Goal: Find specific page/section: Find specific page/section

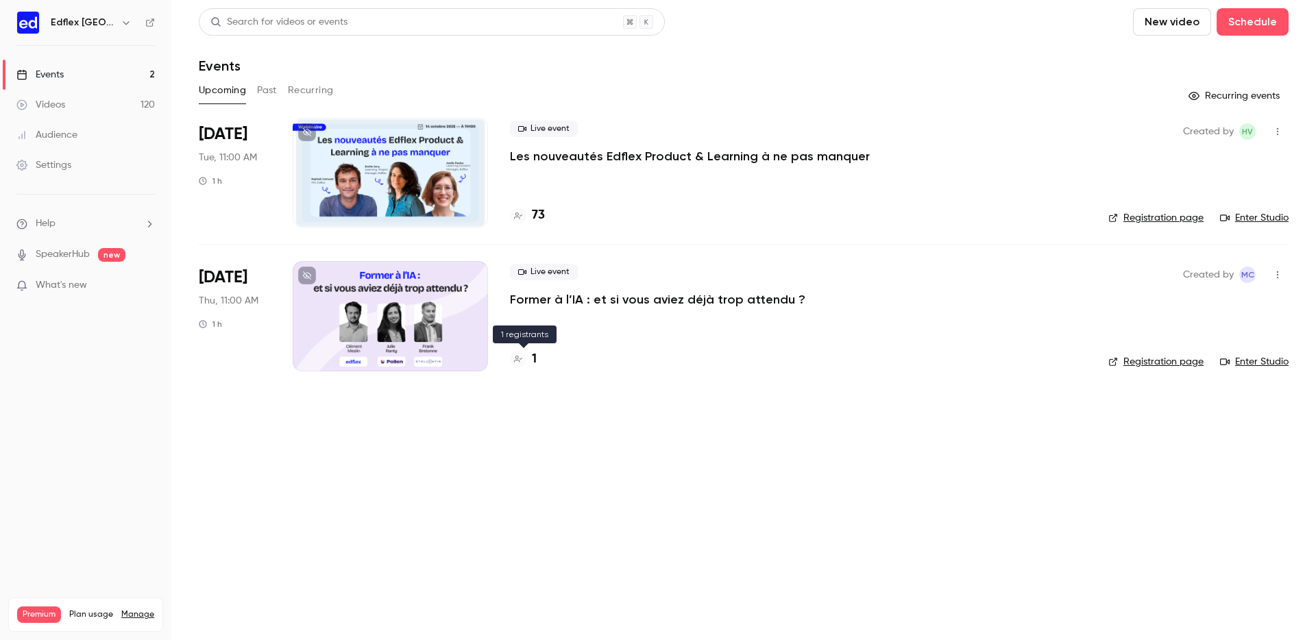
click at [533, 356] on h4 "1" at bounding box center [534, 359] width 5 height 19
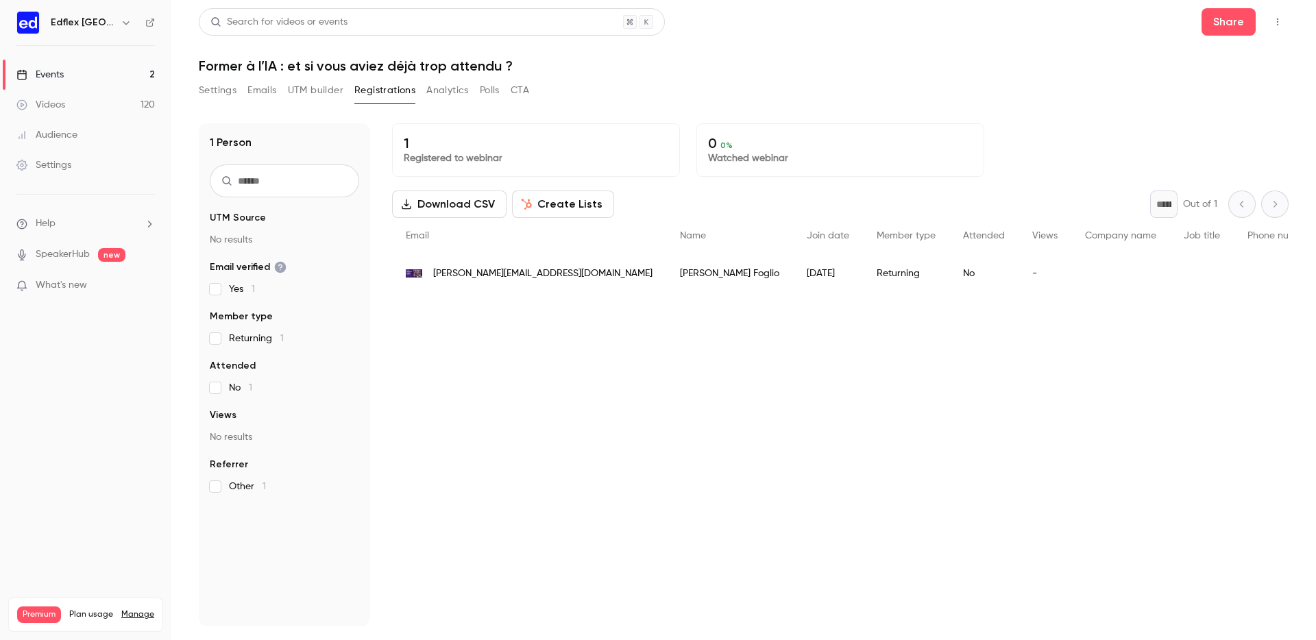
click at [55, 64] on link "Events 2" at bounding box center [85, 75] width 171 height 30
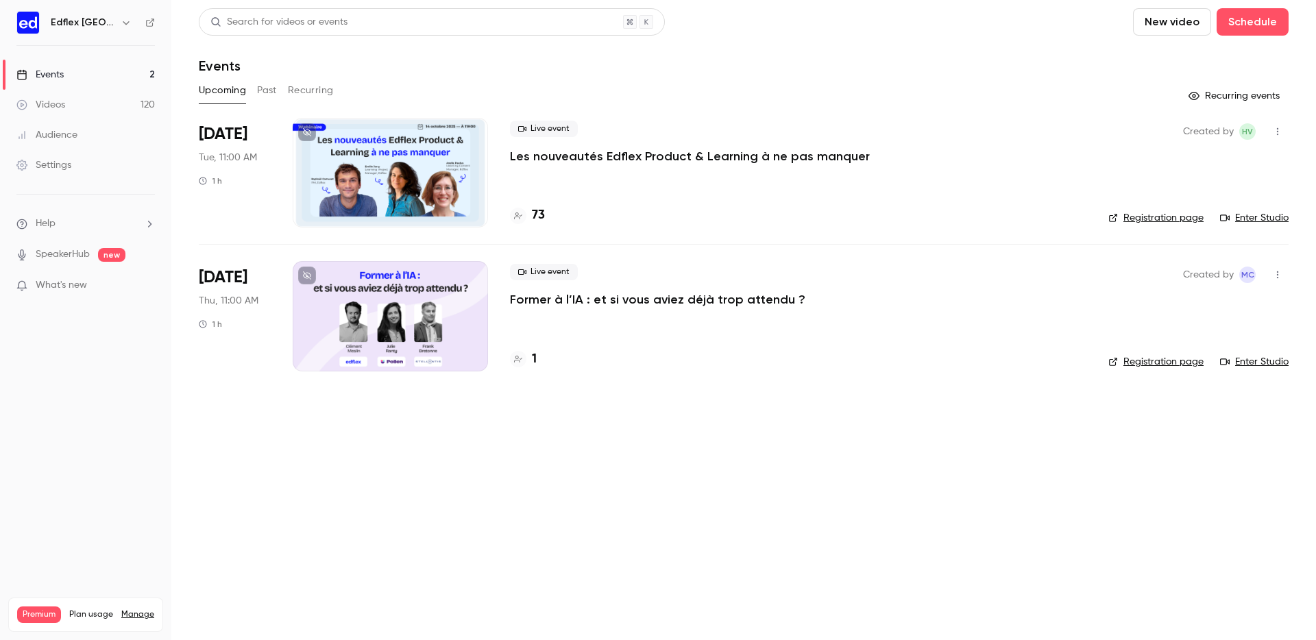
click at [265, 86] on button "Past" at bounding box center [267, 91] width 20 height 22
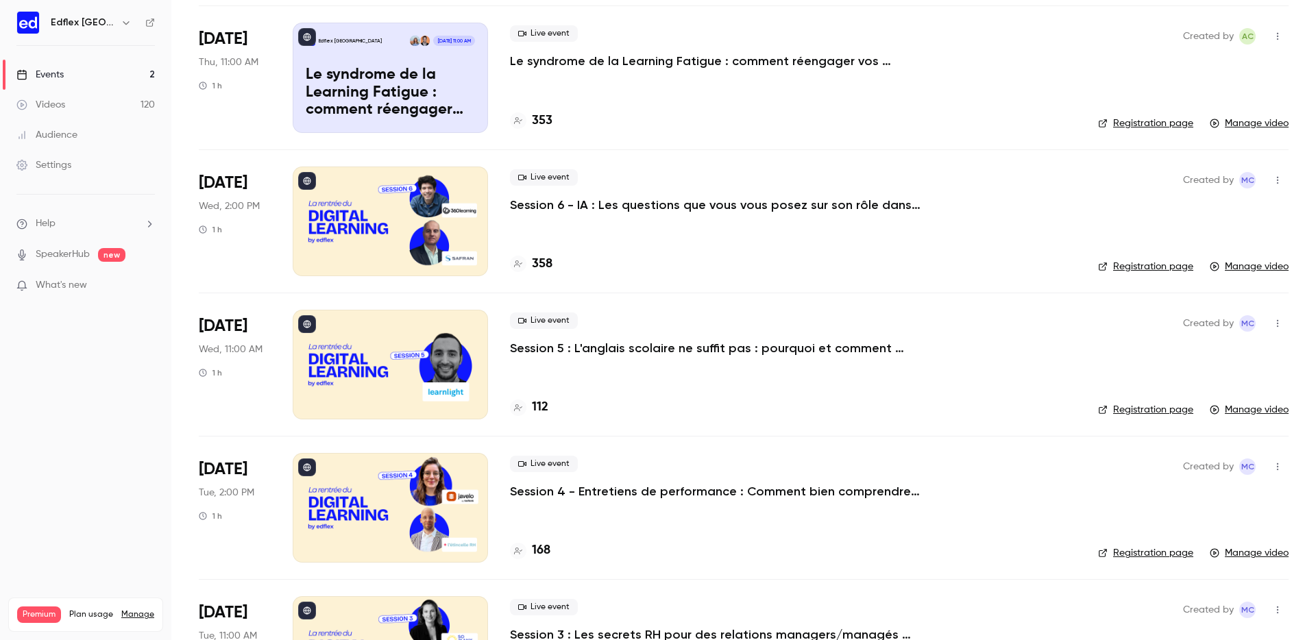
scroll to position [1112, 0]
